Goal: Task Accomplishment & Management: Manage account settings

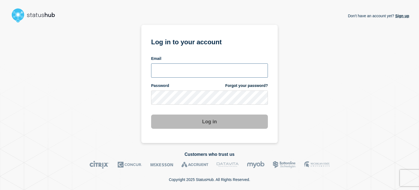
type input "xandra.martens@conexon.us"
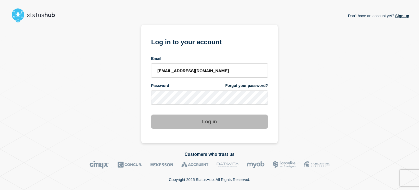
click at [206, 112] on div "Log in" at bounding box center [209, 119] width 117 height 19
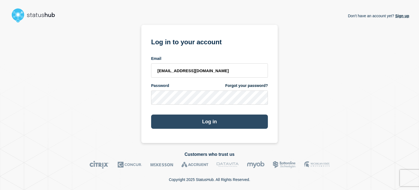
click at [209, 120] on button "Log in" at bounding box center [209, 121] width 117 height 14
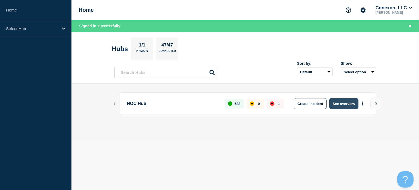
click at [332, 102] on button "See overview" at bounding box center [343, 103] width 29 height 11
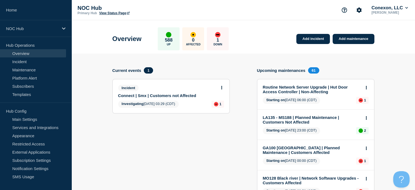
click at [140, 96] on link "Connect | Smx | Customers not Affected" at bounding box center [167, 95] width 98 height 5
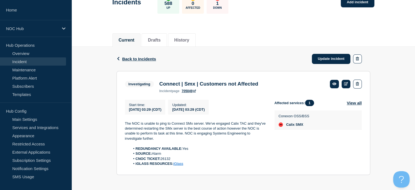
scroll to position [41, 0]
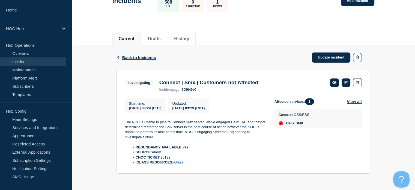
drag, startPoint x: 188, startPoint y: 163, endPoint x: 121, endPoint y: 121, distance: 78.5
click at [121, 121] on section "Investigating Connect | Smx | Customers not Affected incident page 705049 Start…" at bounding box center [243, 122] width 254 height 104
copy div "The NOC is unable to ping to Connect SMx server. We've engaged Calix TAC and th…"
click at [313, 54] on link "Update incident" at bounding box center [331, 57] width 39 height 10
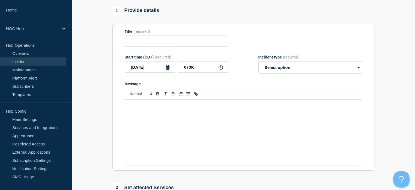
type input "Connect | Smx | Customers not Affected"
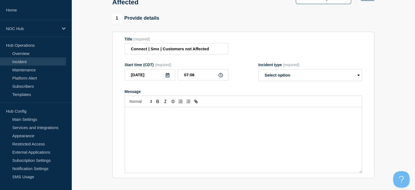
click at [206, 131] on div "Message" at bounding box center [243, 139] width 237 height 65
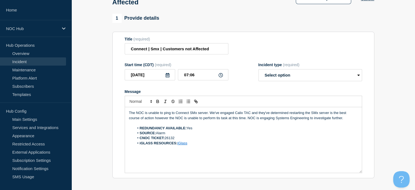
click at [206, 131] on div "The NOC is unable to ping to Connect SMx server. We've engaged Calix TAC and th…" at bounding box center [243, 139] width 237 height 65
click at [345, 120] on p "The NOC is unable to ping to Connect SMx server. We've engaged Calix TAC and th…" at bounding box center [243, 115] width 229 height 10
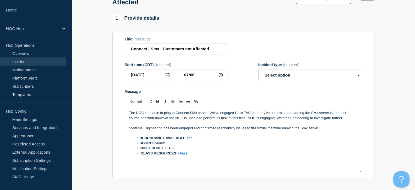
click at [321, 130] on p "Systems Engineering has been engaged and confirmed reachability issues to the v…" at bounding box center [243, 127] width 229 height 5
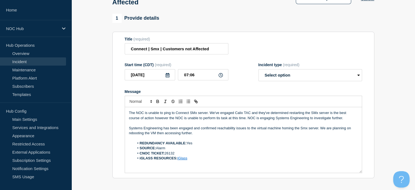
drag, startPoint x: 197, startPoint y: 137, endPoint x: 320, endPoint y: 130, distance: 122.9
click at [320, 130] on p "Systems Engineering has been engaged and confirmed reachability issues to the v…" at bounding box center [243, 130] width 229 height 10
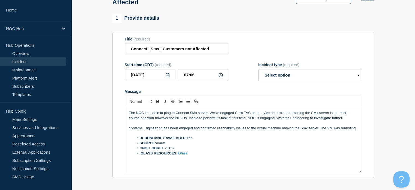
click at [320, 130] on p "Systems Engineering has been engaged and confirmed reachability issues to the v…" at bounding box center [243, 127] width 229 height 5
click at [347, 130] on p "Systems Engineering has been engaged and confirmed reachability issues to the v…" at bounding box center [243, 127] width 229 height 5
click at [358, 131] on div "The NOC is unable to ping to Connect SMx server. We've engaged Calix TAC and th…" at bounding box center [243, 139] width 237 height 65
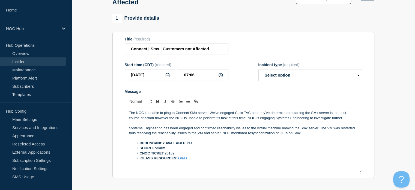
click at [257, 136] on p "Systems Engineering has been engaged and confirmed reachability issues to the v…" at bounding box center [243, 130] width 229 height 10
click at [313, 136] on p "Systems Engineering has been engaged and confirmed reachability issues to the v…" at bounding box center [243, 130] width 229 height 10
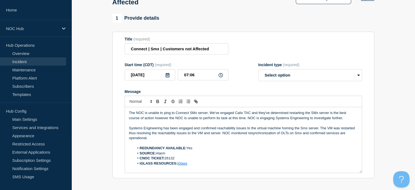
click at [159, 140] on p "Systems Engineering has been engaged and confirmed reachability issues to the v…" at bounding box center [243, 132] width 229 height 15
drag, startPoint x: 152, startPoint y: 140, endPoint x: 129, endPoint y: 141, distance: 22.4
click at [129, 140] on p "Systems Engineering has been engaged and confirmed reachability issues to the v…" at bounding box center [243, 132] width 229 height 15
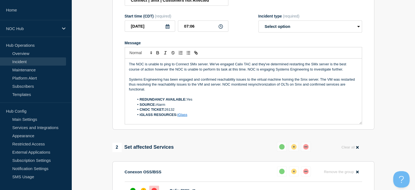
scroll to position [90, 0]
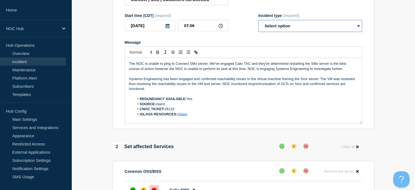
click at [278, 31] on select "Select option Investigating Identified Monitoring Resolved" at bounding box center [310, 26] width 104 height 12
click at [258, 23] on select "Select option Investigating Identified Monitoring Resolved" at bounding box center [310, 26] width 104 height 12
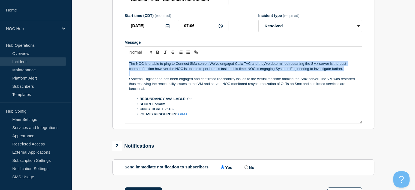
drag, startPoint x: 178, startPoint y: 77, endPoint x: 115, endPoint y: 62, distance: 65.6
click at [115, 62] on section "Title (required) Connect | Smx | Customers not Affected Start time (CDT) (requi…" at bounding box center [243, 56] width 262 height 146
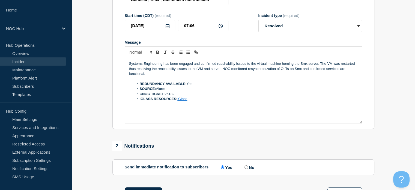
drag, startPoint x: 195, startPoint y: 102, endPoint x: 127, endPoint y: 65, distance: 76.9
click at [127, 65] on div "Systems Engineering has been engaged and confirmed reachability issues to the v…" at bounding box center [243, 90] width 237 height 65
copy div "Systems Engineering has been engaged and confirmed reachability issues to the v…"
click at [105, 82] on section "1 Provide details Title (required) Connect | Smx | Customers not Affected Start…" at bounding box center [242, 110] width 343 height 291
drag, startPoint x: 213, startPoint y: 76, endPoint x: 231, endPoint y: 71, distance: 19.3
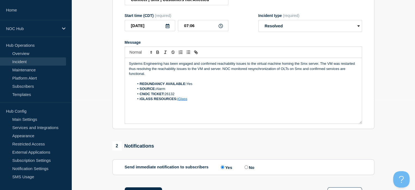
click at [231, 71] on p "Systems Engineering has been engaged and confirmed reachability issues to the v…" at bounding box center [243, 68] width 229 height 15
click at [230, 72] on p "Systems Engineering has been engaged and confirmed reachability issues to the v…" at bounding box center [243, 68] width 229 height 15
drag, startPoint x: 278, startPoint y: 78, endPoint x: 294, endPoint y: 71, distance: 17.4
click at [294, 71] on p "Systems Engineering has been engaged and confirmed reachability issues to the v…" at bounding box center [243, 68] width 229 height 15
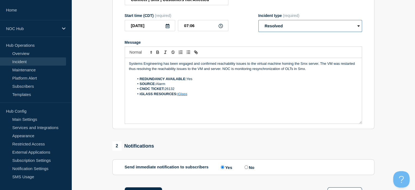
click at [301, 26] on select "Select option Investigating Identified Monitoring Resolved" at bounding box center [310, 26] width 104 height 12
select select "monitoring"
click at [258, 23] on select "Select option Investigating Identified Monitoring Resolved" at bounding box center [310, 26] width 104 height 12
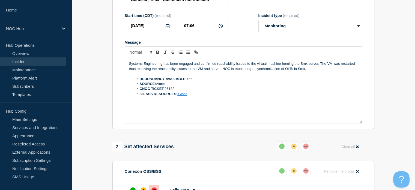
click at [202, 81] on li "REDUNDANCY AVAILABLE: Yes" at bounding box center [245, 78] width 223 height 5
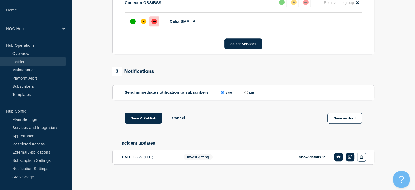
scroll to position [263, 0]
click at [146, 21] on div "affected" at bounding box center [143, 21] width 5 height 5
click at [150, 117] on button "Save & Publish" at bounding box center [144, 117] width 38 height 11
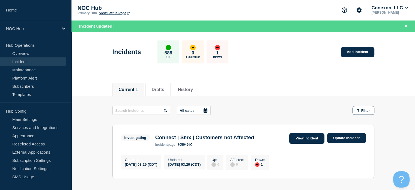
click at [305, 138] on link "View incident" at bounding box center [306, 138] width 35 height 11
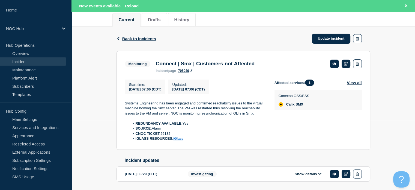
scroll to position [75, 0]
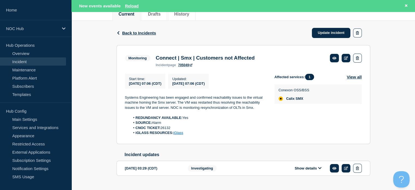
drag, startPoint x: 196, startPoint y: 136, endPoint x: 122, endPoint y: 100, distance: 82.8
click at [122, 100] on section "Monitoring Connect | Smx | Customers not Affected incident page 705049 Start ti…" at bounding box center [243, 94] width 254 height 99
copy div "Systems Engineering has been engaged and confirmed reachability issues to the v…"
click at [335, 32] on link "Update incident" at bounding box center [331, 33] width 39 height 10
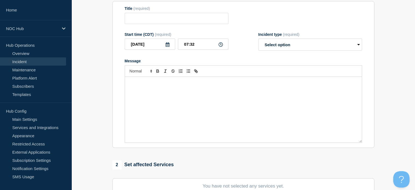
type input "Connect | Smx | Customers not Affected"
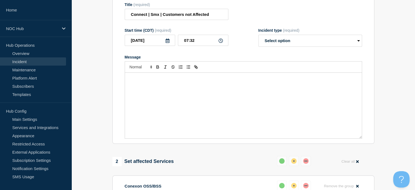
click at [173, 101] on div "Message" at bounding box center [243, 105] width 237 height 65
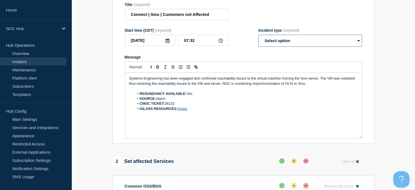
click at [295, 47] on select "Select option Investigating Identified Monitoring Resolved" at bounding box center [310, 41] width 104 height 12
select select "resolved"
click at [258, 38] on select "Select option Investigating Identified Monitoring Resolved" at bounding box center [310, 41] width 104 height 12
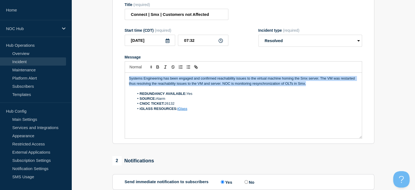
drag, startPoint x: 315, startPoint y: 87, endPoint x: 113, endPoint y: 70, distance: 202.5
click at [113, 70] on section "Title (required) Connect | Smx | Customers not Affected Start time (CDT) (requi…" at bounding box center [243, 70] width 262 height 146
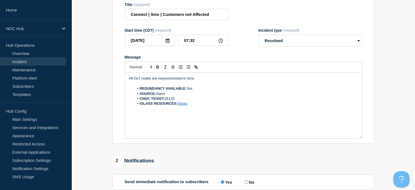
click at [201, 81] on p "All OLT nodes are resynchronized in Smx" at bounding box center [243, 78] width 229 height 5
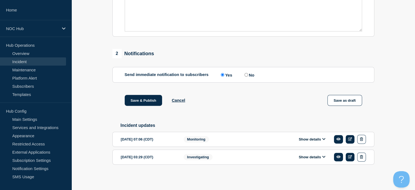
scroll to position [187, 0]
click at [149, 97] on button "Save & Publish" at bounding box center [144, 100] width 38 height 11
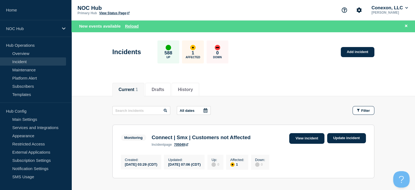
click at [297, 136] on link "View incident" at bounding box center [306, 138] width 35 height 11
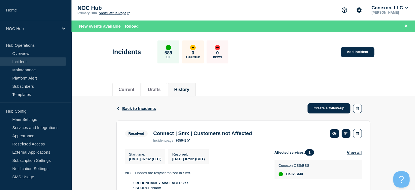
click at [51, 60] on link "Incident" at bounding box center [33, 61] width 66 height 8
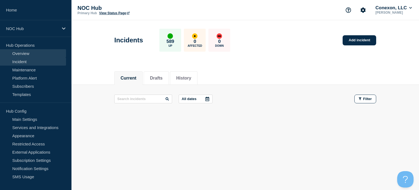
click at [25, 53] on link "Overview" at bounding box center [33, 53] width 66 height 8
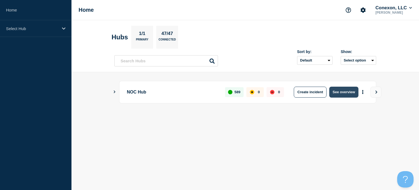
click at [340, 89] on button "See overview" at bounding box center [343, 91] width 29 height 11
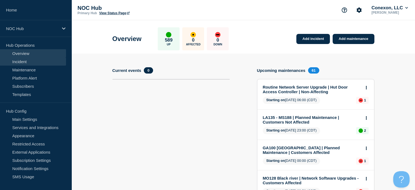
click at [37, 57] on link "Incident" at bounding box center [33, 61] width 66 height 8
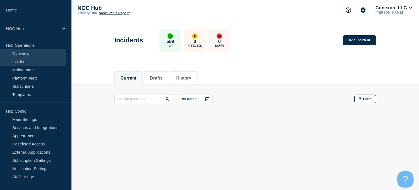
click at [51, 53] on link "Overview" at bounding box center [33, 53] width 66 height 8
